Goal: Book appointment/travel/reservation

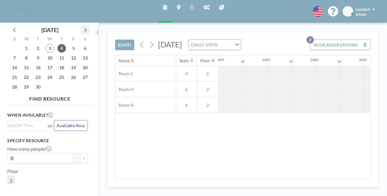
click at [84, 32] on icon at bounding box center [85, 30] width 8 height 8
click at [41, 68] on span "14" at bounding box center [38, 68] width 8 height 8
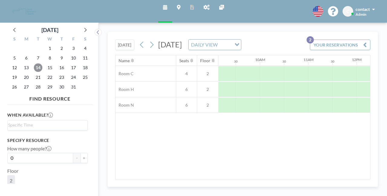
scroll to position [0, 443]
click at [315, 87] on div at bounding box center [320, 89] width 24 height 15
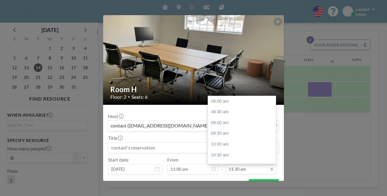
scroll to position [75, 0]
click at [246, 113] on div "12:00 pm" at bounding box center [243, 112] width 71 height 11
type input "12:00 pm"
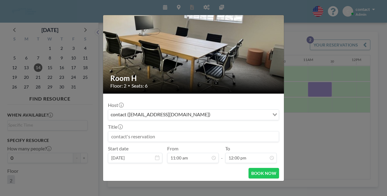
scroll to position [12, 0]
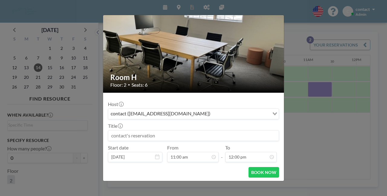
click at [220, 133] on input at bounding box center [193, 136] width 171 height 10
type input "ふ"
type input "for NEDO and Chiptip"
click at [265, 169] on button "BOOK NOW" at bounding box center [264, 172] width 31 height 11
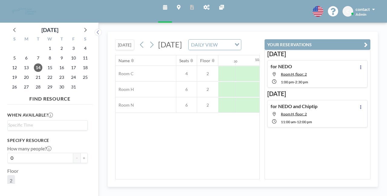
click at [364, 45] on icon "button" at bounding box center [366, 44] width 4 height 7
